Goal: Task Accomplishment & Management: Use online tool/utility

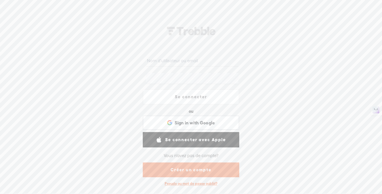
type input "spark"
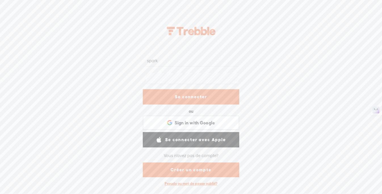
click at [199, 95] on link "Se connecter" at bounding box center [191, 96] width 97 height 15
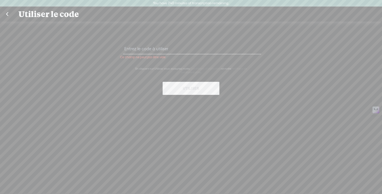
click at [178, 51] on input "text" at bounding box center [192, 48] width 138 height 11
click at [158, 47] on input "text" at bounding box center [192, 48] width 138 height 11
paste input "DNGN-8NZK-DDUQ-UUSU-0823"
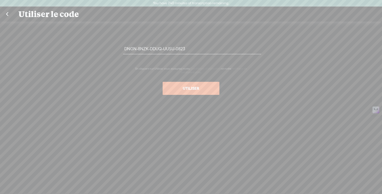
type input "DNGN-8NZK-DDUQ-UUSU-0823"
click at [195, 87] on button "Utiliser" at bounding box center [191, 88] width 57 height 13
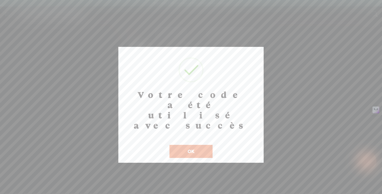
click at [183, 145] on button "OK" at bounding box center [191, 151] width 43 height 13
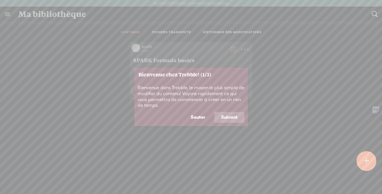
click at [235, 114] on button "Suivant" at bounding box center [229, 117] width 30 height 11
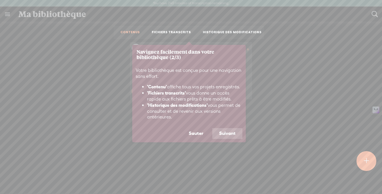
click at [229, 135] on button "Suivant" at bounding box center [227, 133] width 30 height 11
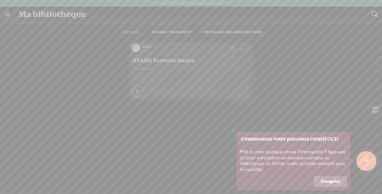
click at [330, 180] on button "Compris!" at bounding box center [330, 181] width 33 height 11
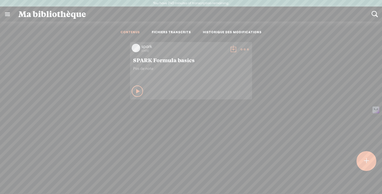
click at [150, 69] on span "Pas de note" at bounding box center [191, 68] width 116 height 5
click at [158, 60] on span "SPARK Formula basics" at bounding box center [191, 60] width 116 height 7
click at [187, 55] on div "SPARK Formula basics" at bounding box center [191, 60] width 119 height 10
click at [183, 59] on span "SPARK Formula basics" at bounding box center [191, 60] width 116 height 7
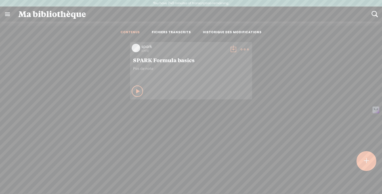
click at [135, 90] on icon at bounding box center [138, 91] width 6 height 6
click at [243, 48] on t at bounding box center [245, 49] width 8 height 8
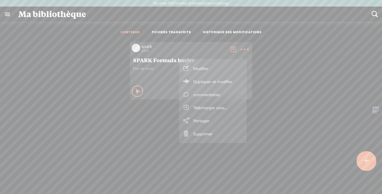
click at [210, 72] on link "Modifier" at bounding box center [213, 68] width 62 height 13
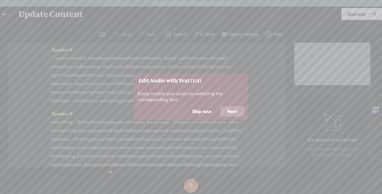
click at [241, 110] on button "Next" at bounding box center [233, 111] width 24 height 11
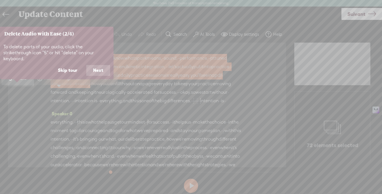
click at [102, 65] on button "Next" at bounding box center [98, 70] width 24 height 11
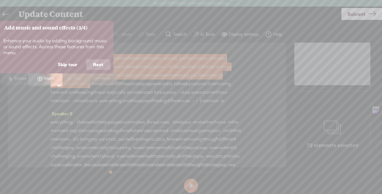
click at [102, 64] on button "Next" at bounding box center [98, 64] width 24 height 11
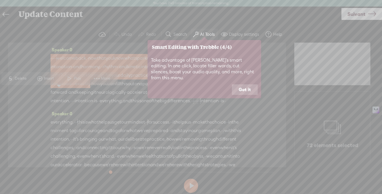
click at [248, 84] on button "Got it" at bounding box center [245, 89] width 26 height 11
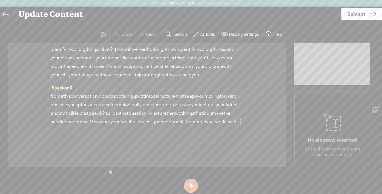
scroll to position [799, 0]
click at [200, 35] on label "AI Tools" at bounding box center [207, 35] width 15 height 6
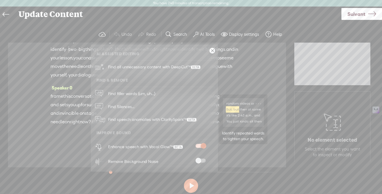
click at [178, 120] on span "Find speech anomalies with ClaritySpark™" at bounding box center [152, 119] width 92 height 13
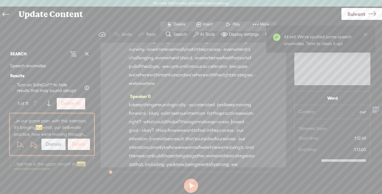
scroll to position [92, 0]
